Goal: Information Seeking & Learning: Learn about a topic

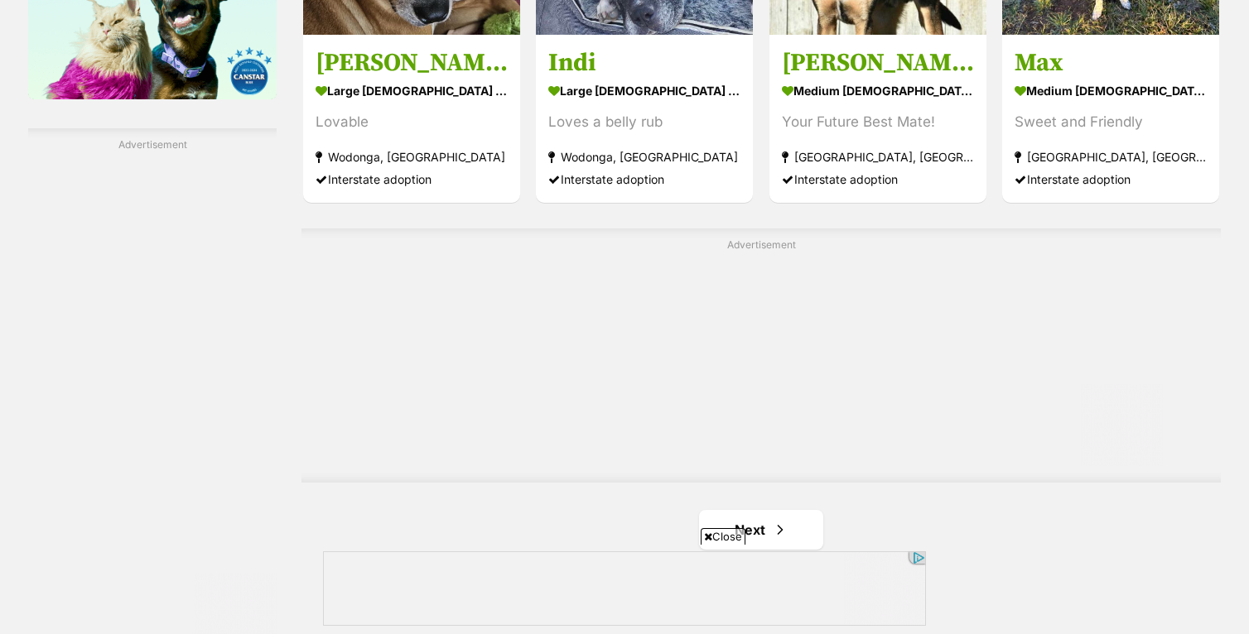
scroll to position [2901, 0]
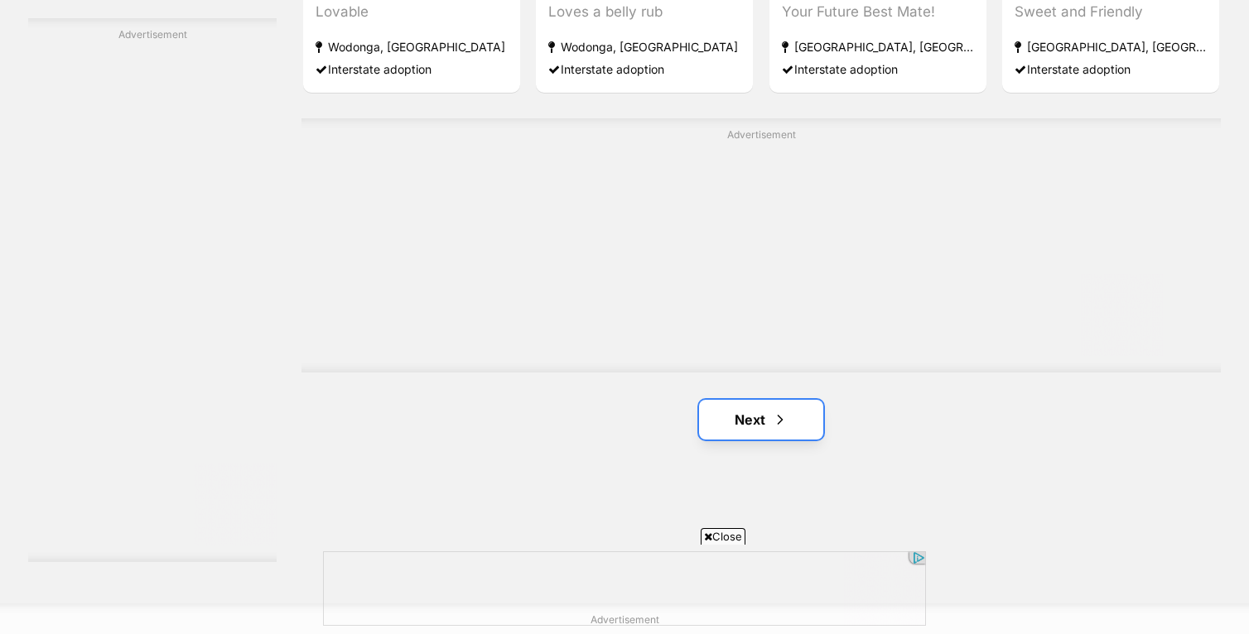
click at [755, 410] on link "Next" at bounding box center [761, 420] width 124 height 40
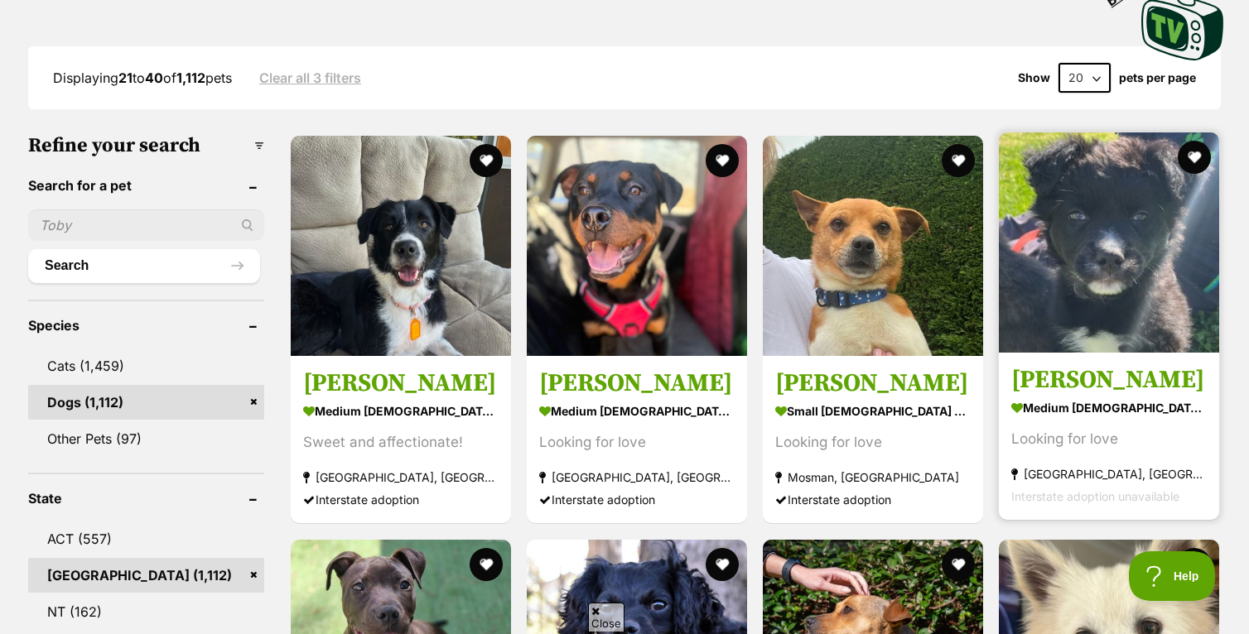
click at [1125, 237] on img at bounding box center [1109, 243] width 220 height 220
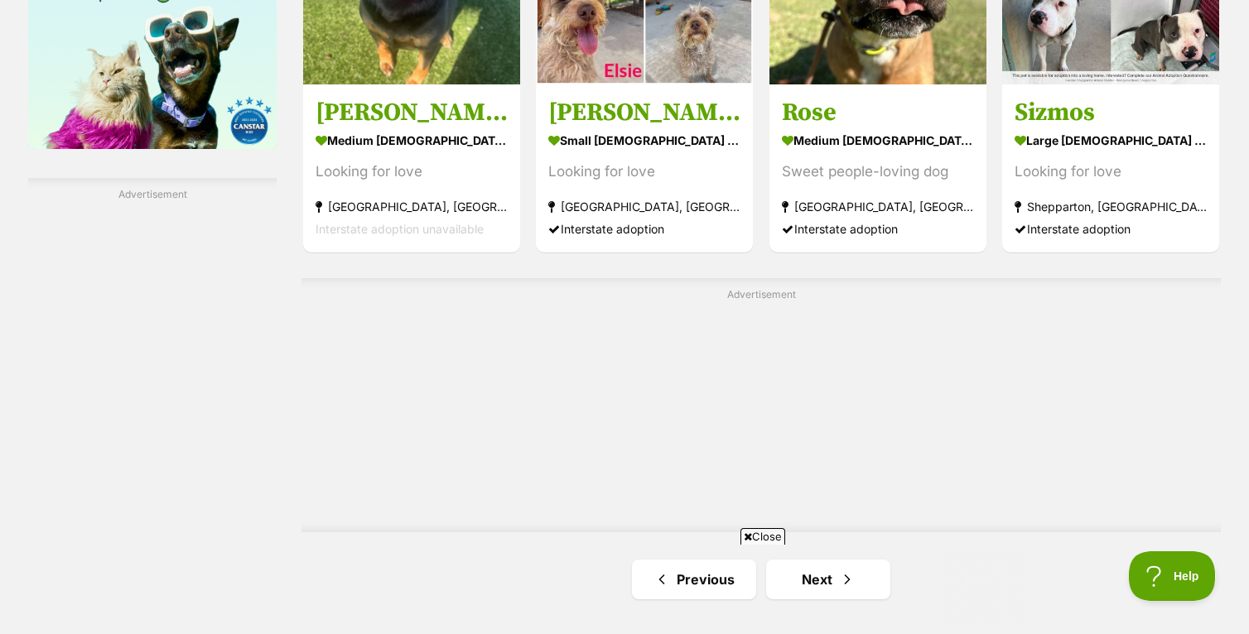
scroll to position [2944, 0]
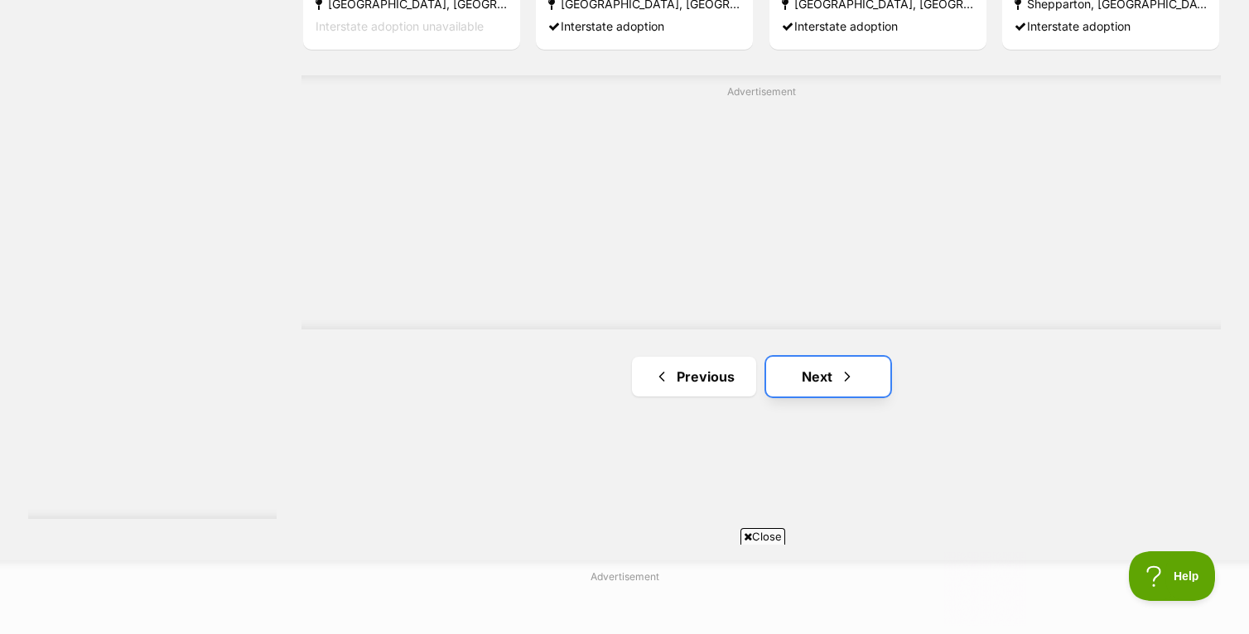
click at [802, 364] on link "Next" at bounding box center [828, 377] width 124 height 40
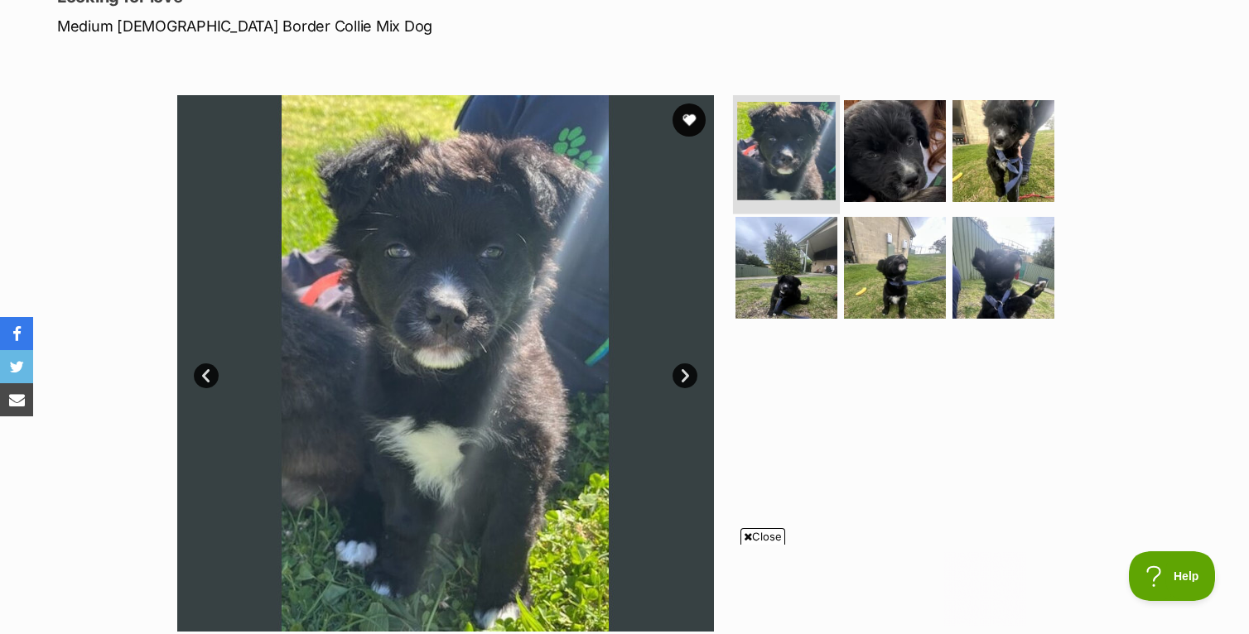
scroll to position [274, 0]
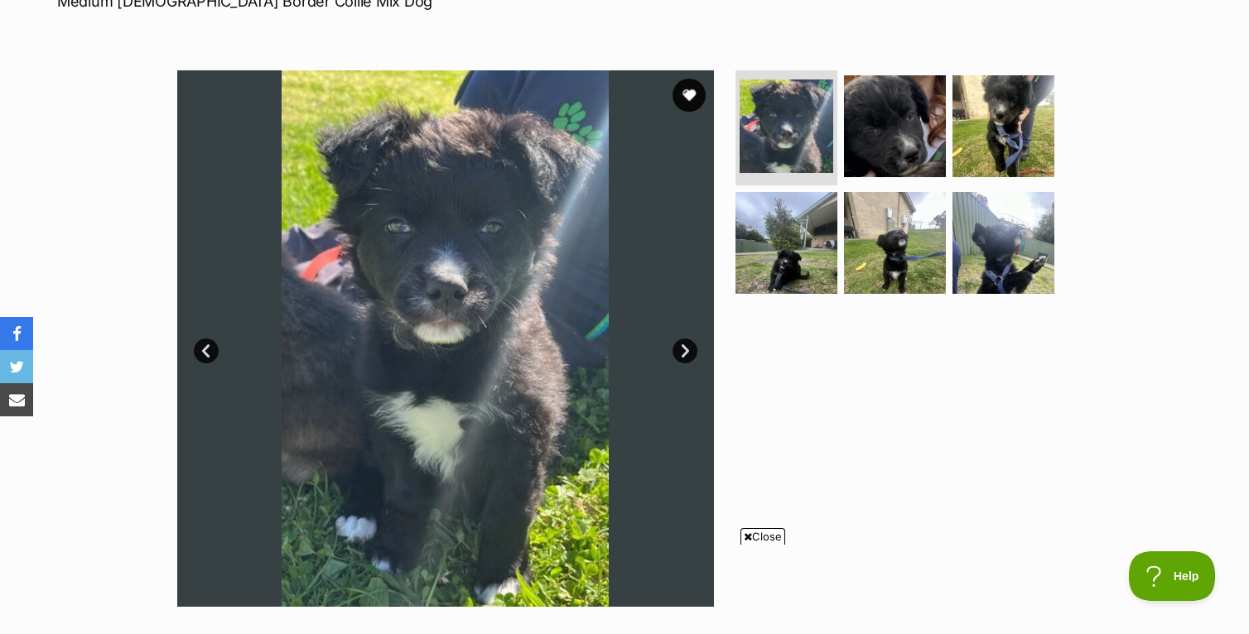
click at [684, 352] on link "Next" at bounding box center [685, 351] width 25 height 25
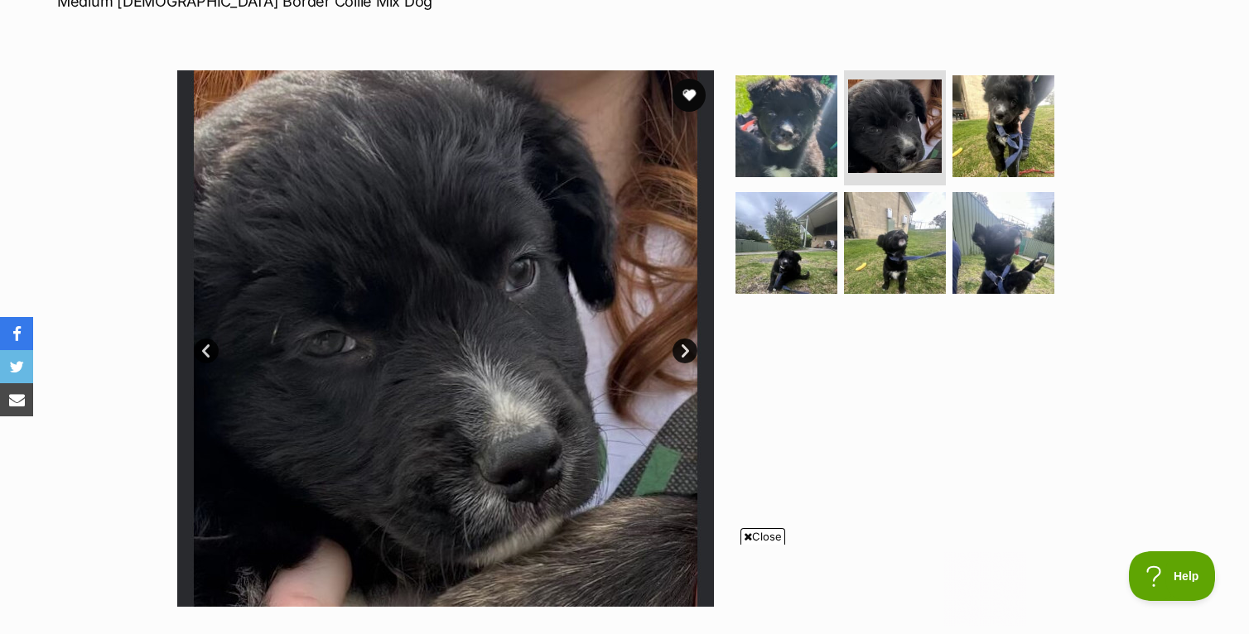
click at [684, 352] on link "Next" at bounding box center [685, 351] width 25 height 25
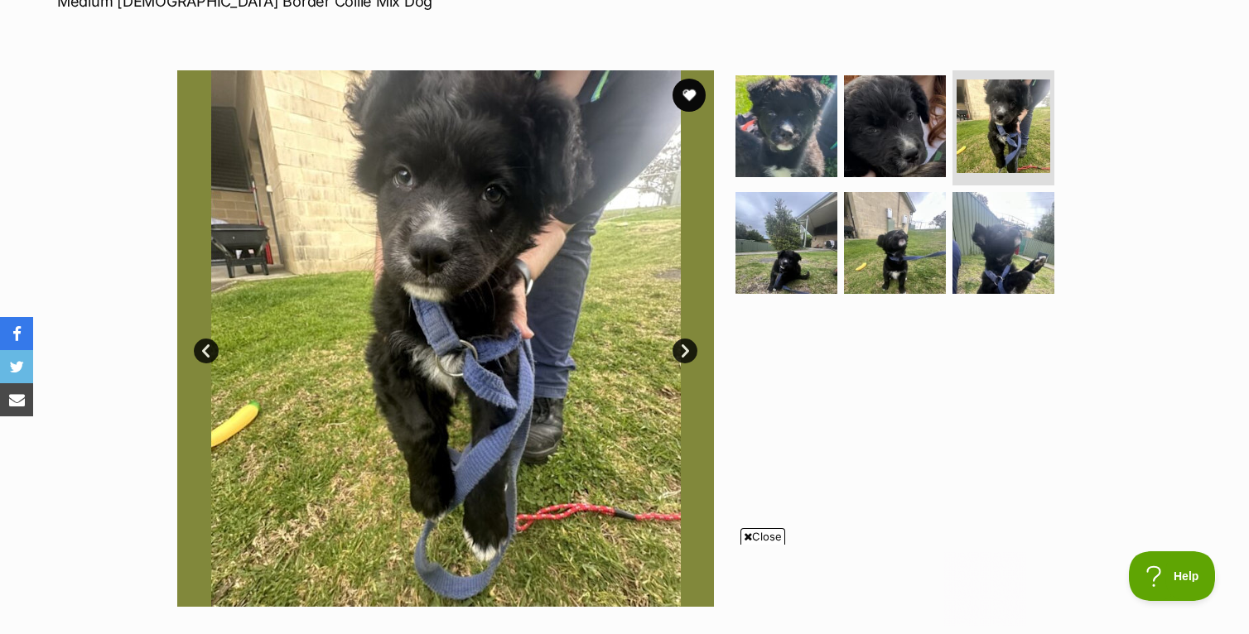
click at [684, 352] on link "Next" at bounding box center [685, 351] width 25 height 25
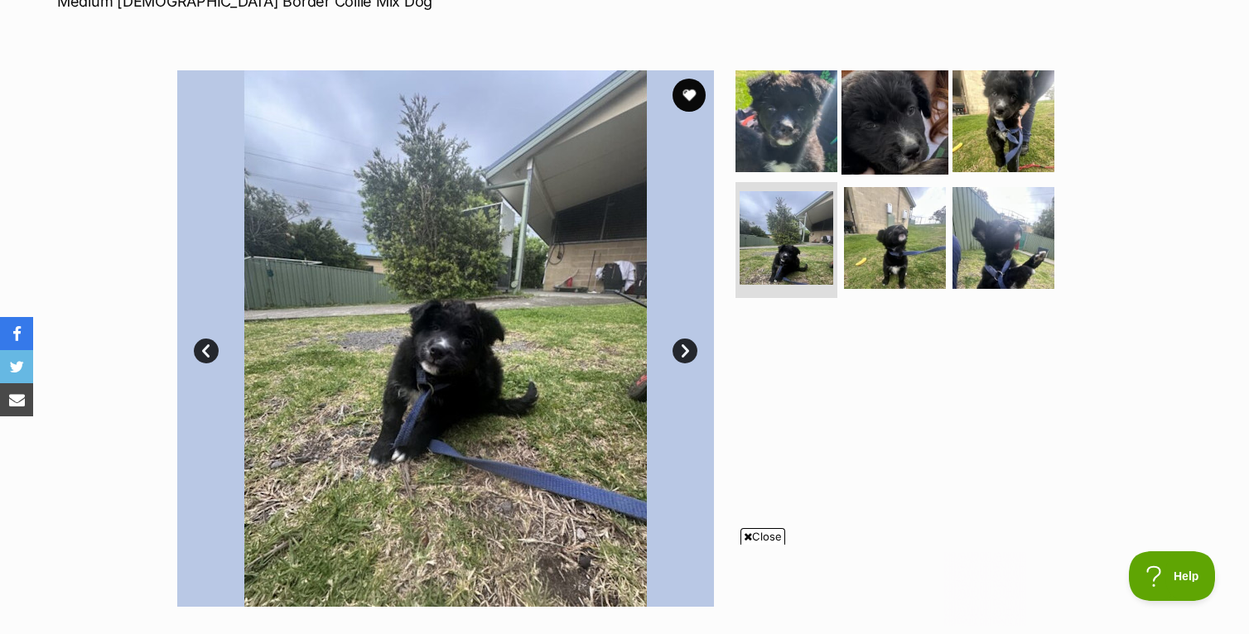
scroll to position [0, 0]
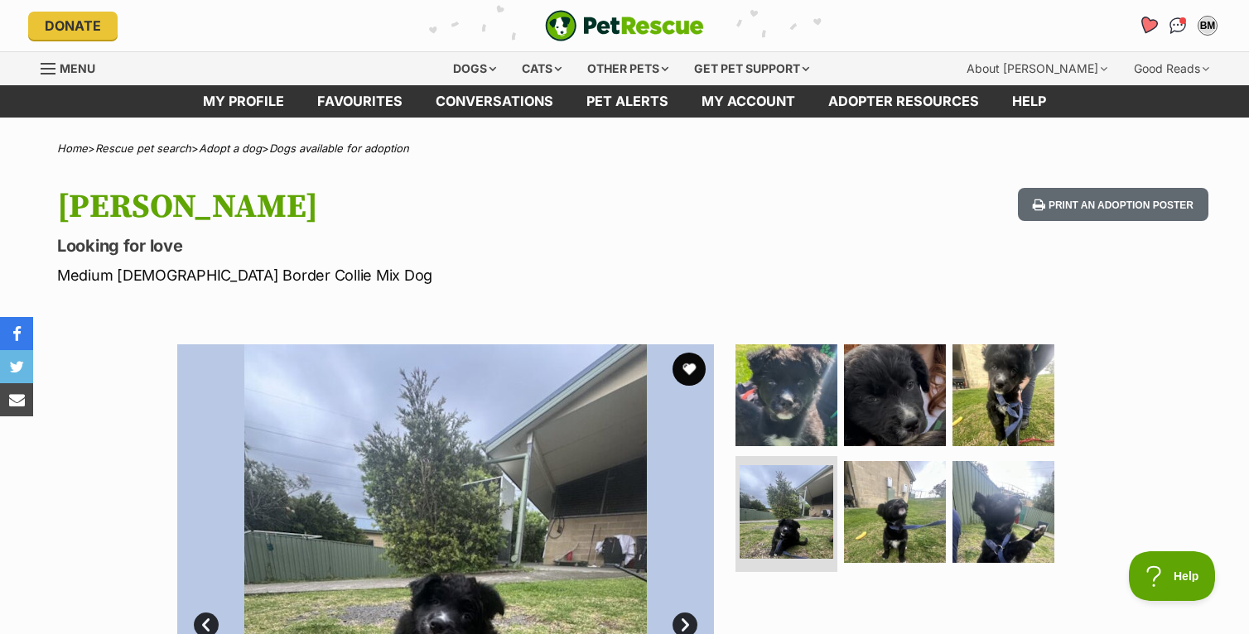
click at [1146, 27] on icon "Favourites" at bounding box center [1148, 25] width 20 height 19
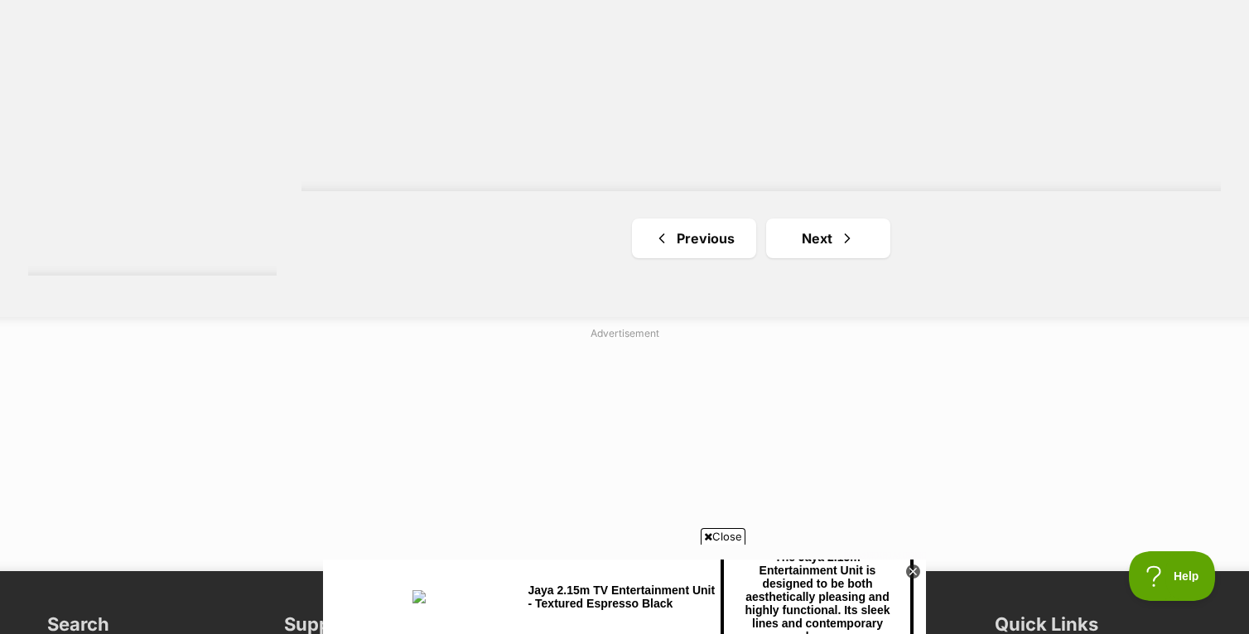
scroll to position [3214, 0]
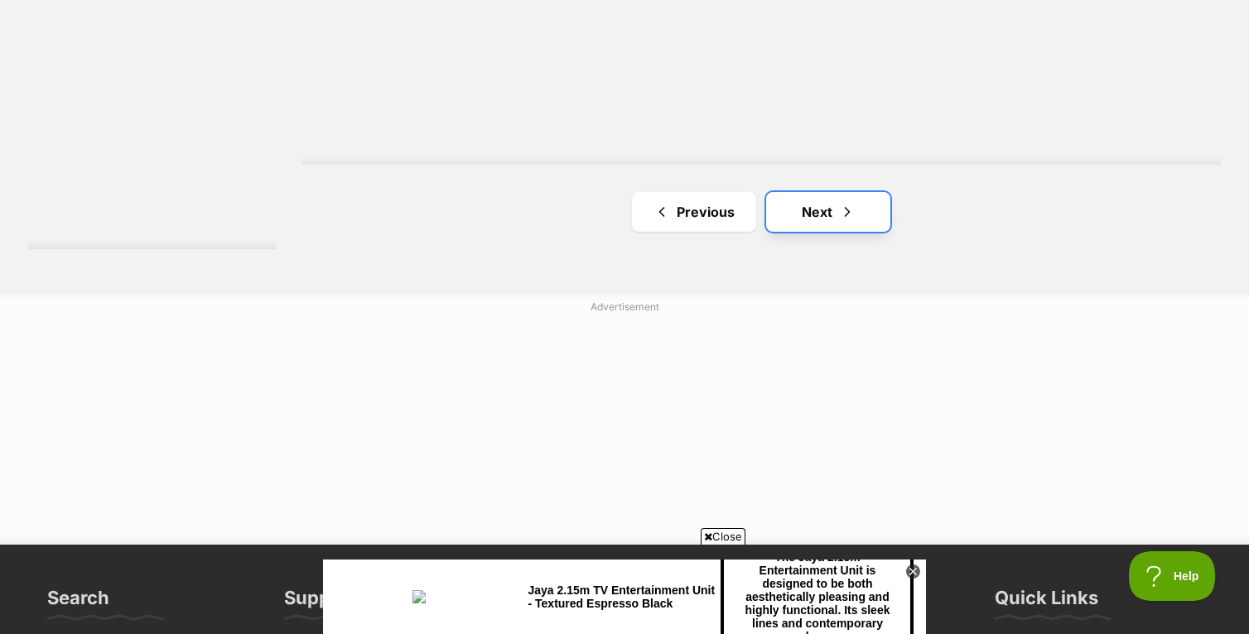
click at [833, 215] on link "Next" at bounding box center [828, 212] width 124 height 40
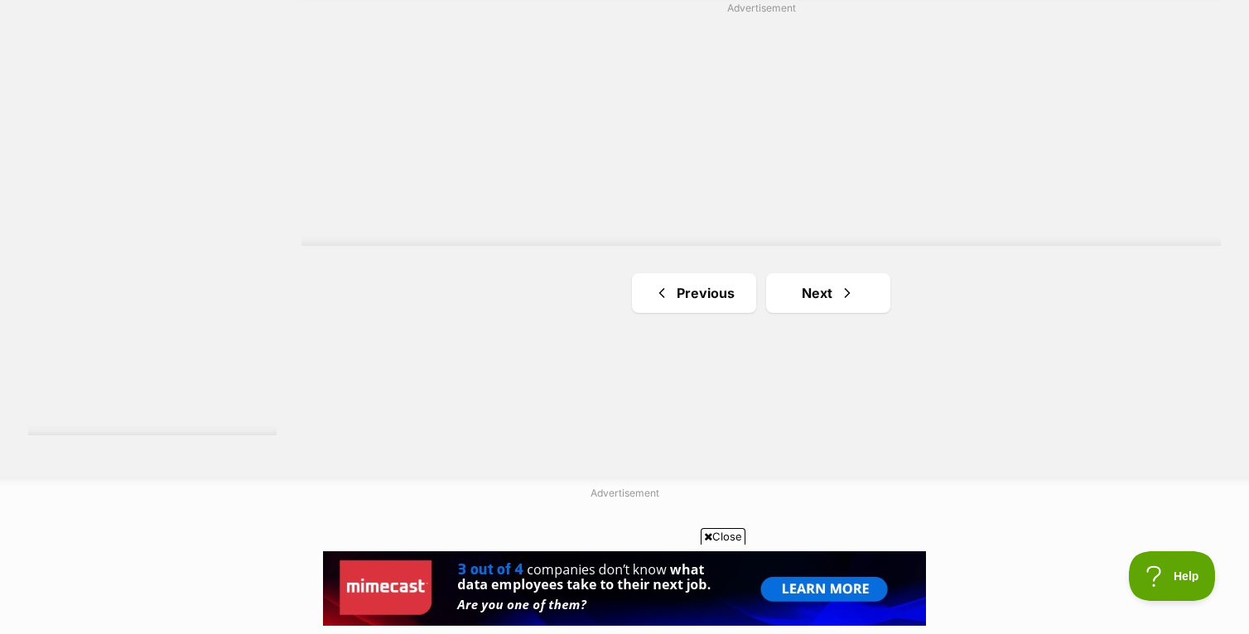
scroll to position [3100, 0]
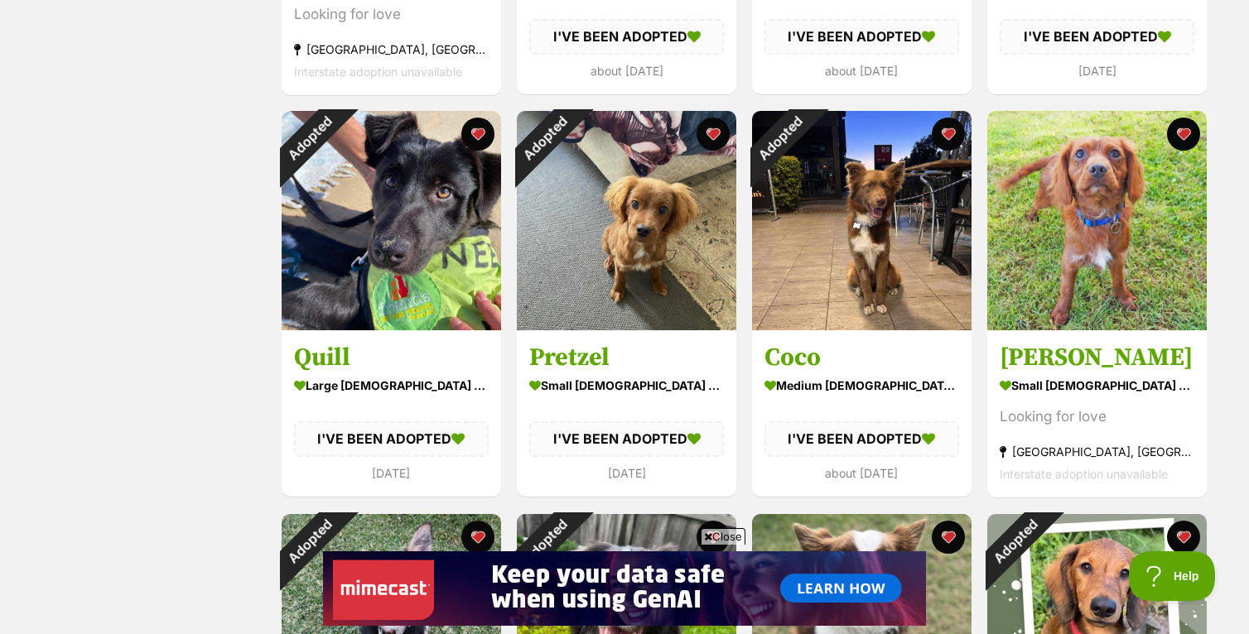
scroll to position [1764, 0]
